Goal: Navigation & Orientation: Go to known website

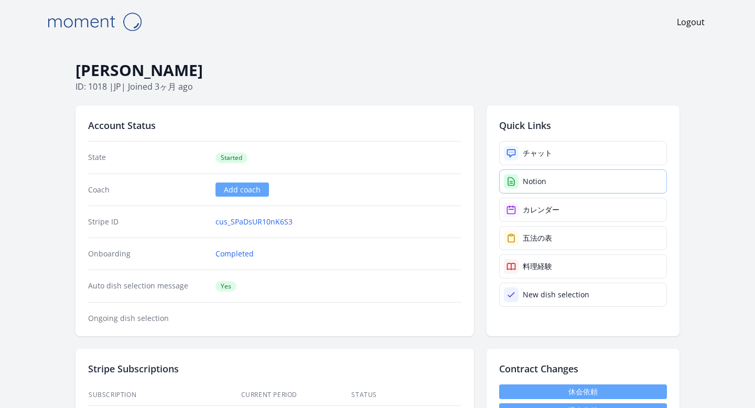
click at [541, 176] on div "Notion" at bounding box center [535, 181] width 24 height 10
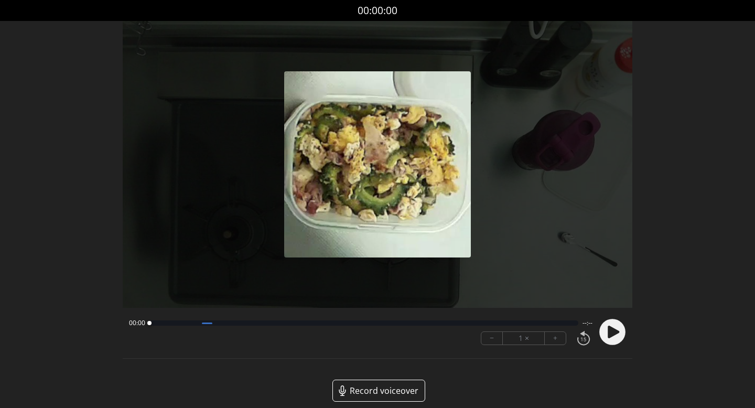
click at [608, 331] on icon at bounding box center [614, 332] width 12 height 13
click at [185, 323] on div at bounding box center [360, 322] width 423 height 5
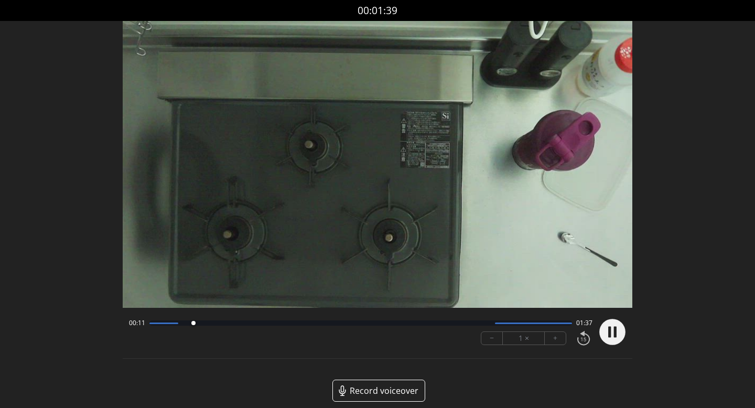
click at [210, 323] on div at bounding box center [360, 322] width 423 height 5
click at [234, 323] on div at bounding box center [360, 322] width 423 height 5
click at [252, 324] on div at bounding box center [360, 322] width 423 height 5
click at [295, 323] on div at bounding box center [360, 322] width 423 height 5
click at [317, 324] on div at bounding box center [360, 322] width 423 height 5
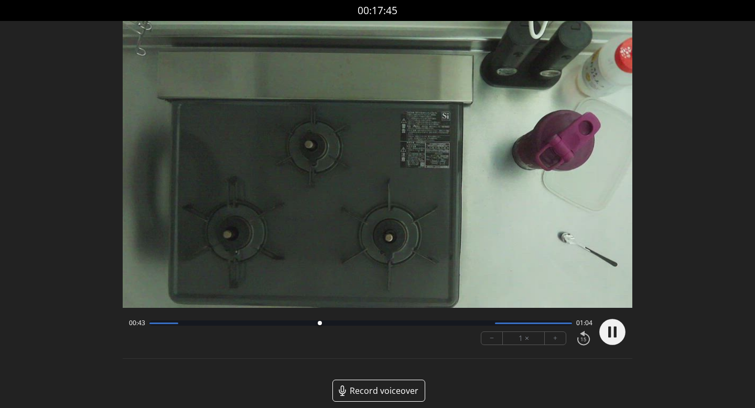
click at [359, 323] on div at bounding box center [360, 322] width 423 height 5
click at [414, 321] on div at bounding box center [360, 322] width 423 height 5
click at [605, 330] on circle at bounding box center [612, 332] width 26 height 26
click at [616, 329] on circle at bounding box center [612, 332] width 26 height 26
click at [447, 325] on div at bounding box center [360, 322] width 423 height 5
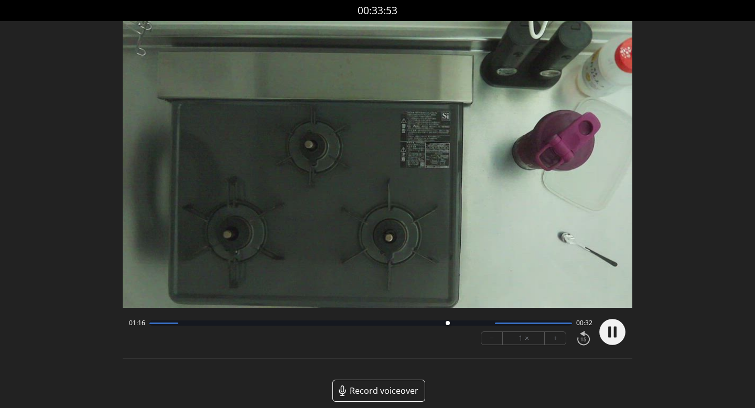
click at [483, 324] on div at bounding box center [360, 322] width 423 height 5
click at [509, 324] on div at bounding box center [360, 322] width 423 height 5
click at [614, 330] on icon at bounding box center [615, 331] width 3 height 11
